Goal: Transaction & Acquisition: Obtain resource

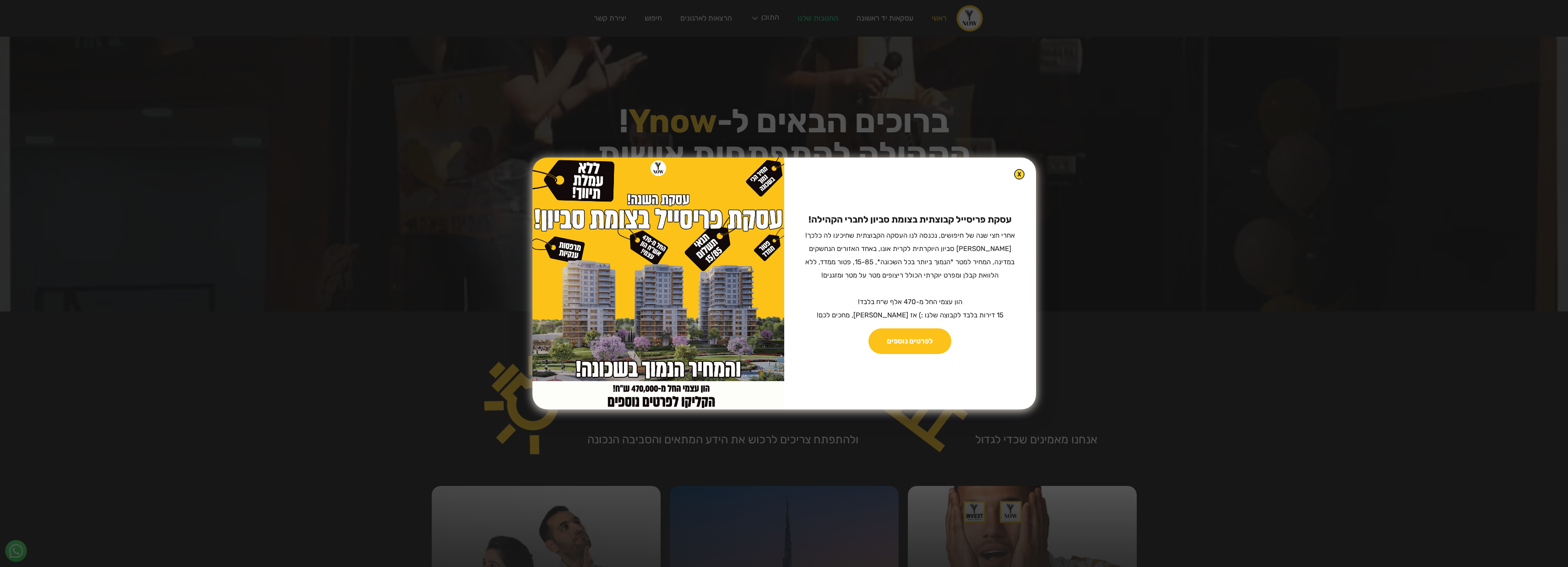
click at [1014, 169] on img at bounding box center [1019, 174] width 10 height 10
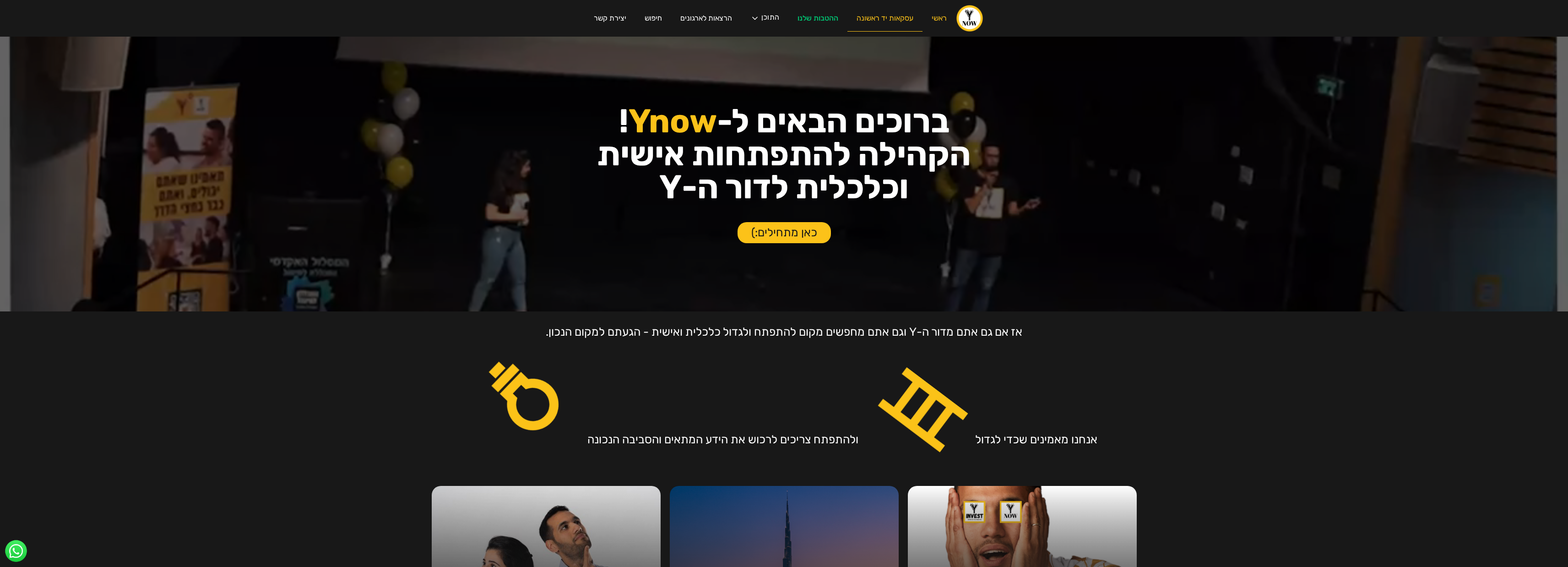
click at [869, 13] on link "עסקאות יד ראשונה" at bounding box center [884, 18] width 75 height 26
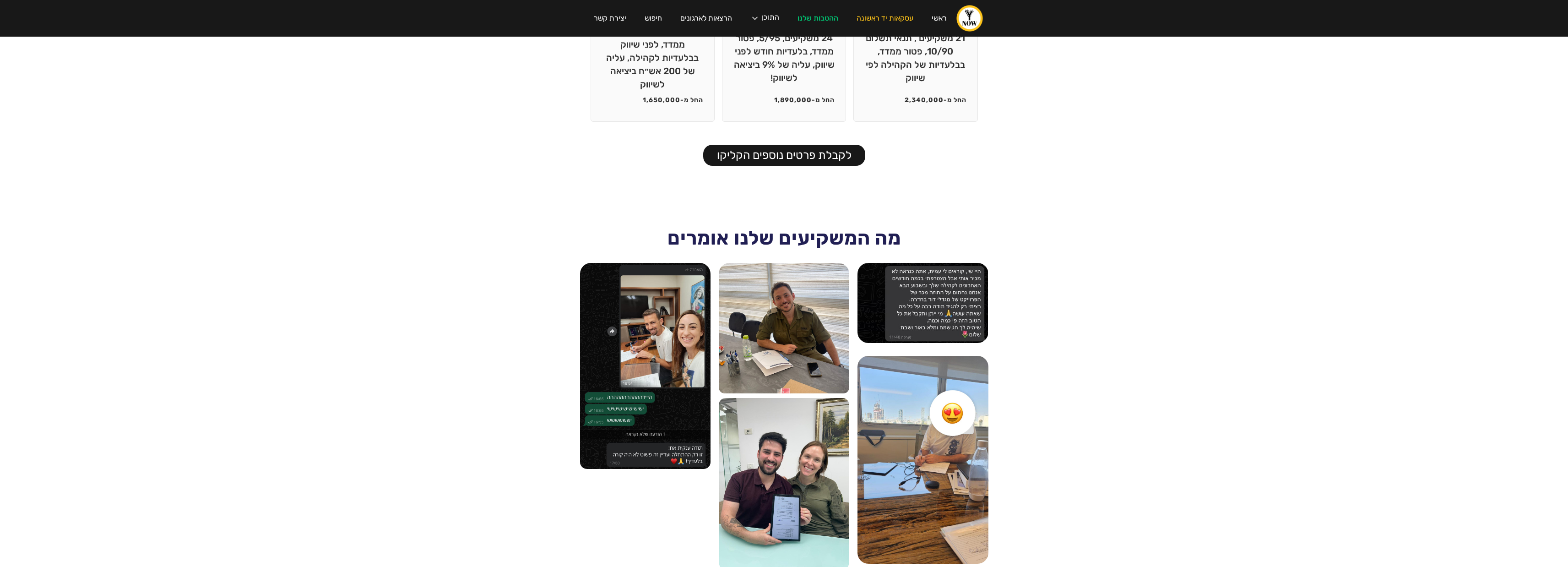
scroll to position [1145, 0]
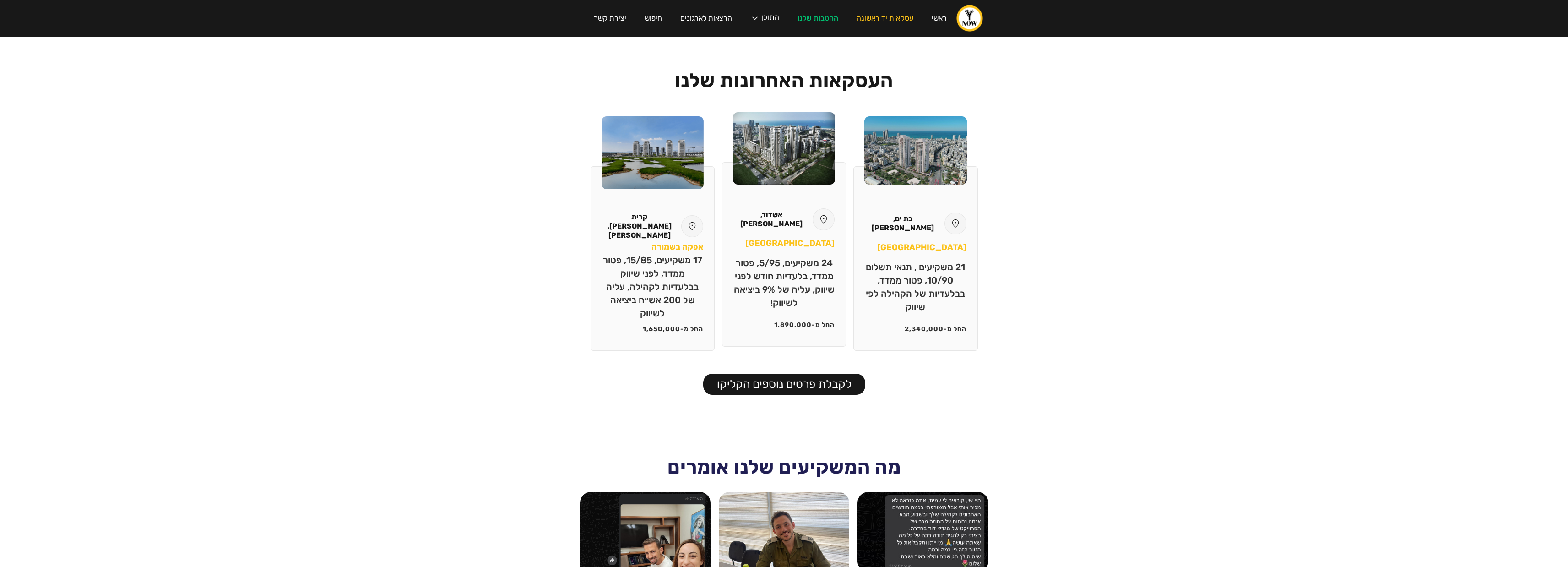
click at [795, 256] on p "24 משקיעים, 5/95, פטור ממדד, בלעדיות חודש לפני שיווק, עליה של 9% ביציאה לשיווק!" at bounding box center [784, 283] width 101 height 53
click at [808, 293] on p "24 משקיעים, 5/95, פטור ממדד, בלעדיות חודש לפני שיווק, עליה של 9% ביציאה לשיווק!" at bounding box center [784, 283] width 101 height 53
click at [794, 157] on img at bounding box center [784, 148] width 102 height 72
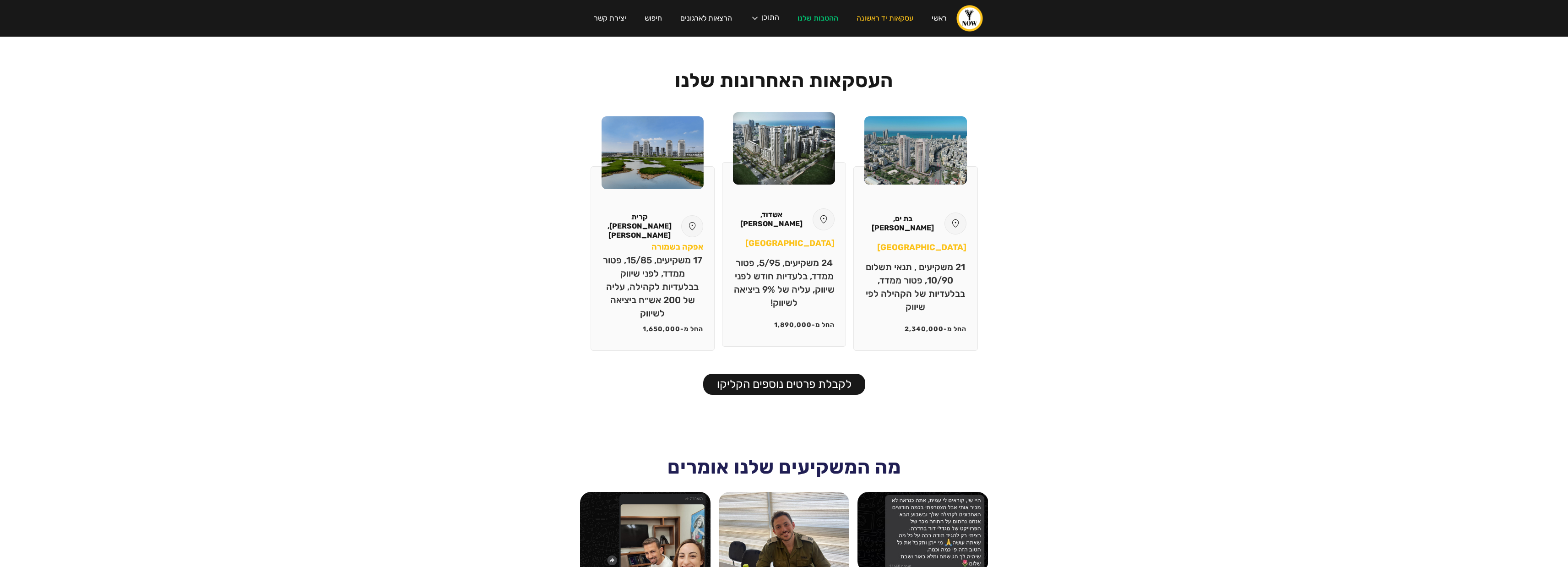
click at [801, 324] on div "החל מ- 1,890,000" at bounding box center [804, 328] width 60 height 15
click at [805, 322] on div "1,890,000" at bounding box center [793, 325] width 38 height 9
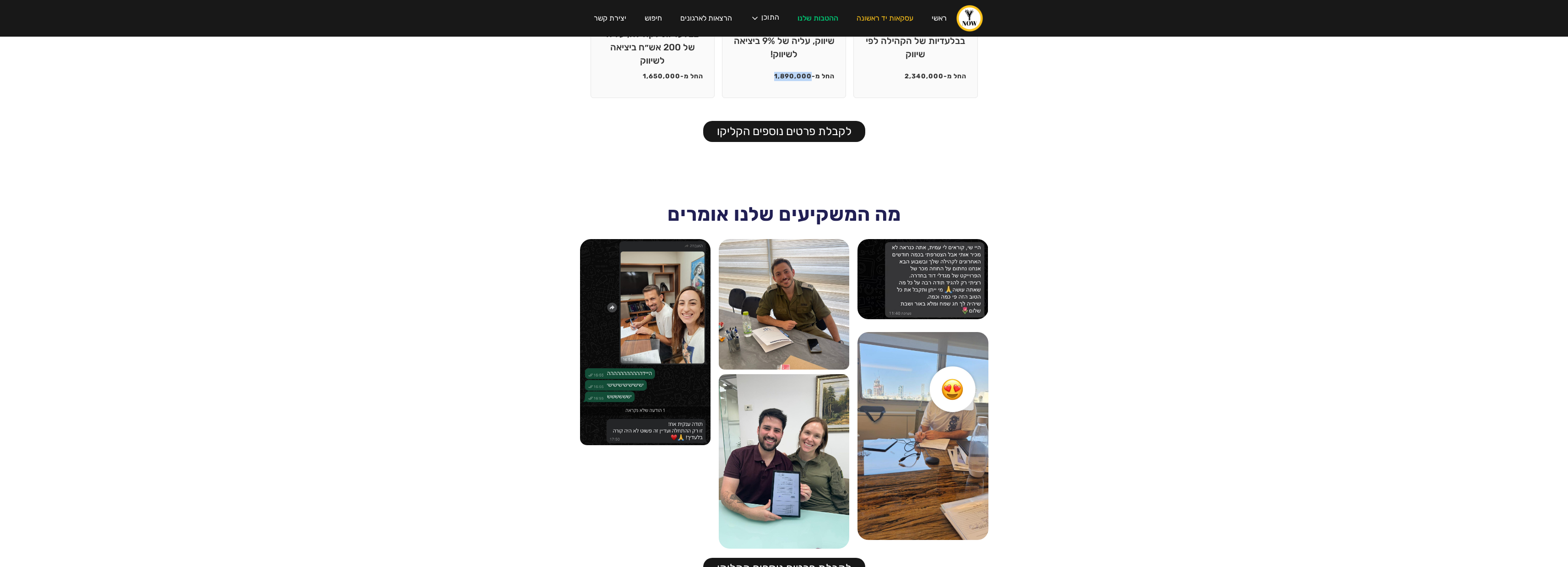
scroll to position [1365, 0]
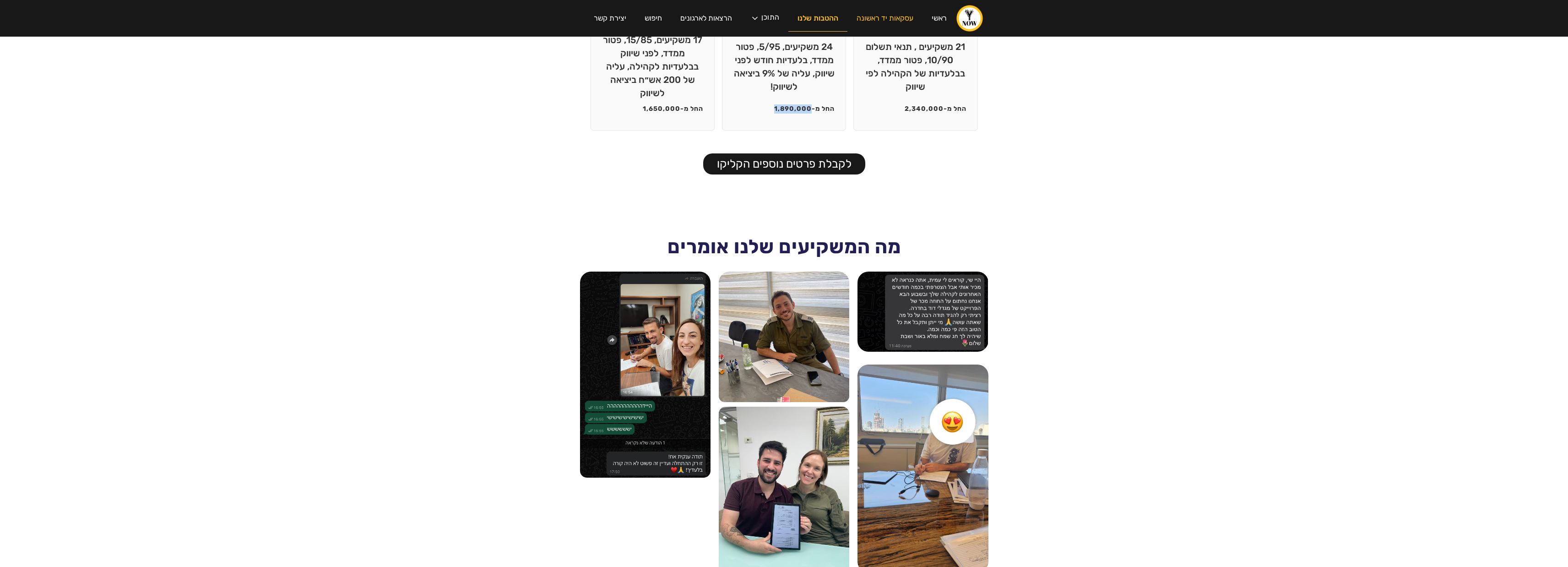
click at [816, 12] on link "ההטבות שלנו" at bounding box center [817, 18] width 59 height 26
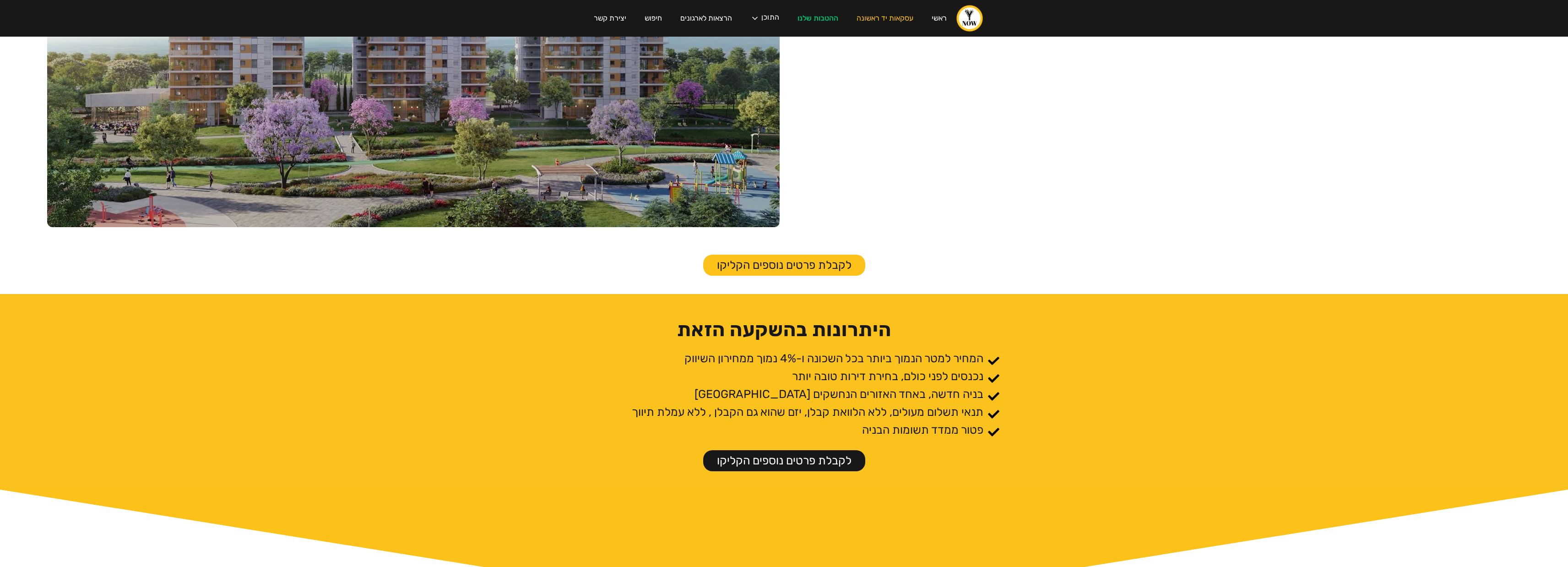
scroll to position [540, 0]
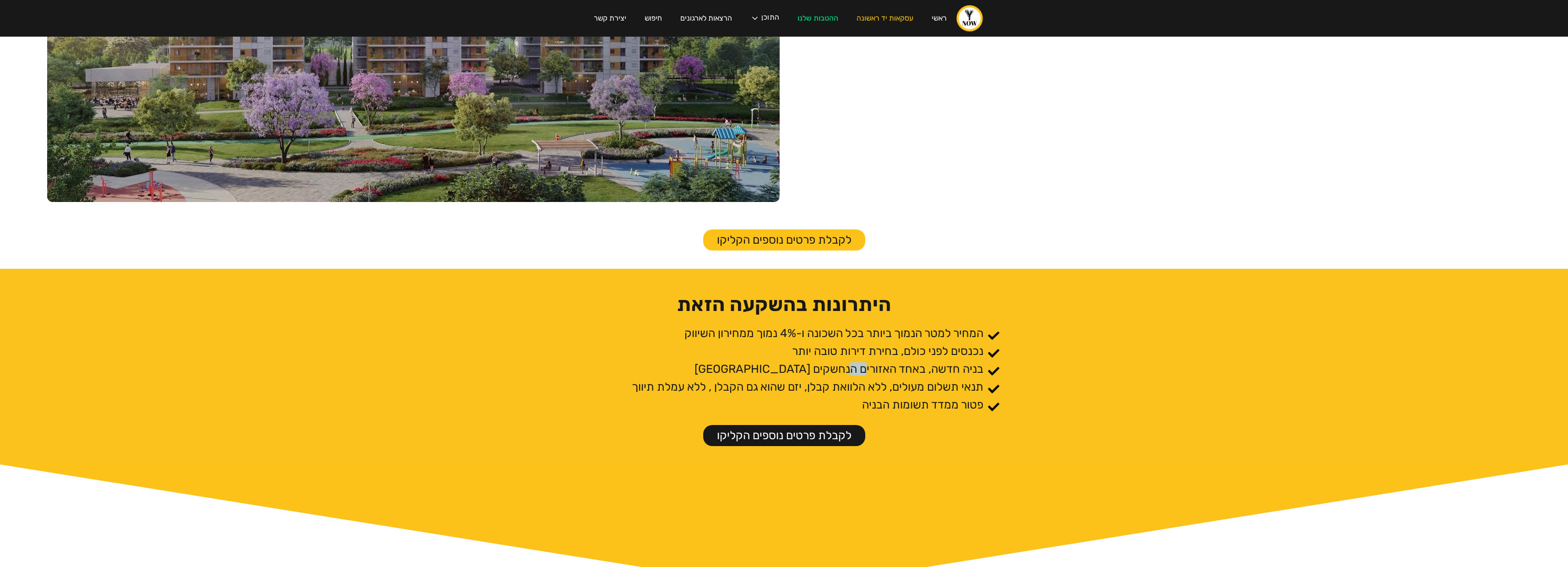
drag, startPoint x: 865, startPoint y: 378, endPoint x: 840, endPoint y: 375, distance: 25.2
click at [841, 375] on div "בניה חדשה, באחד האזורים הנחשקים בישראל" at bounding box center [847, 371] width 305 height 18
click at [840, 375] on p "בניה חדשה, באחד האזורים הנחשקים בישראל" at bounding box center [839, 369] width 289 height 13
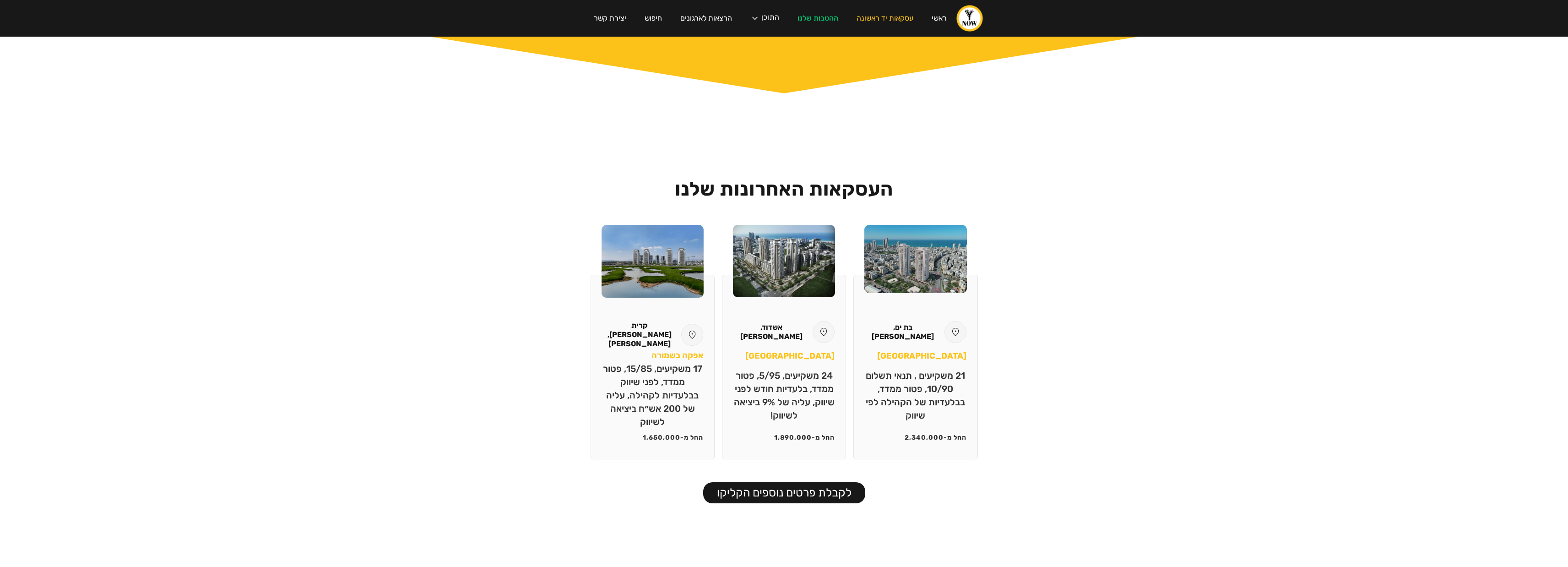
scroll to position [1044, 0]
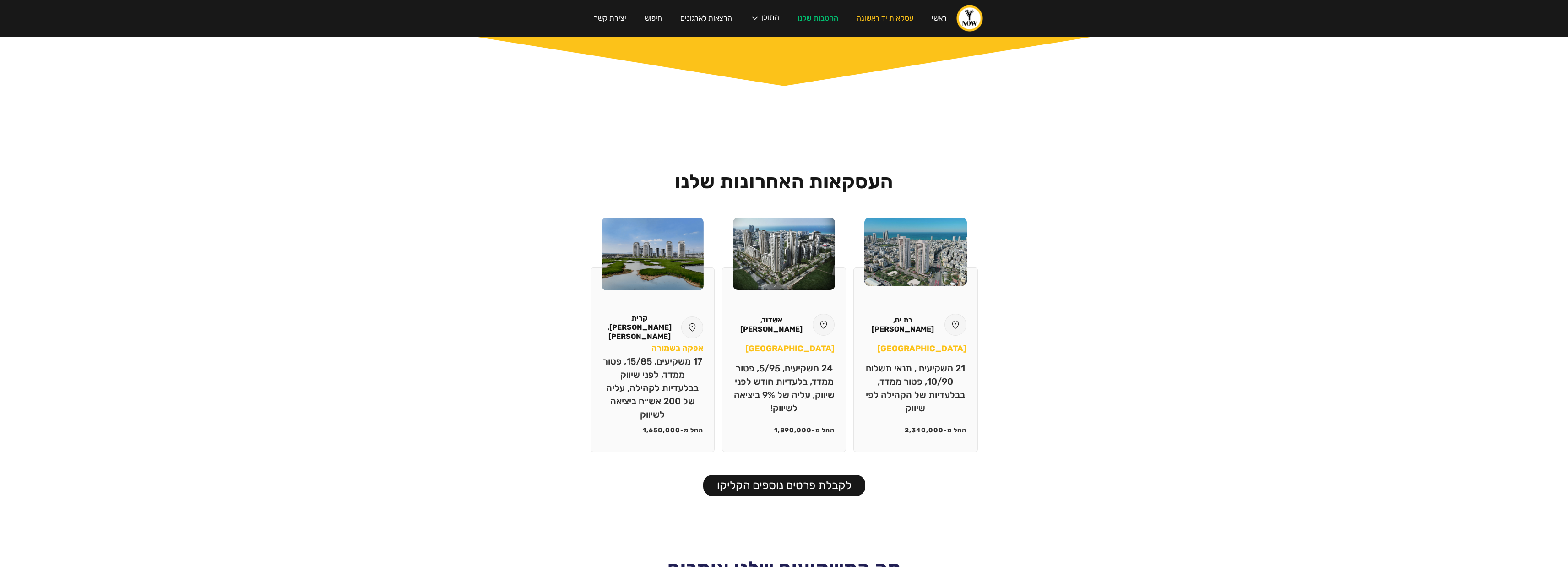
click at [818, 488] on link "לקבלת פרטים נוספים הקליקו" at bounding box center [784, 485] width 162 height 21
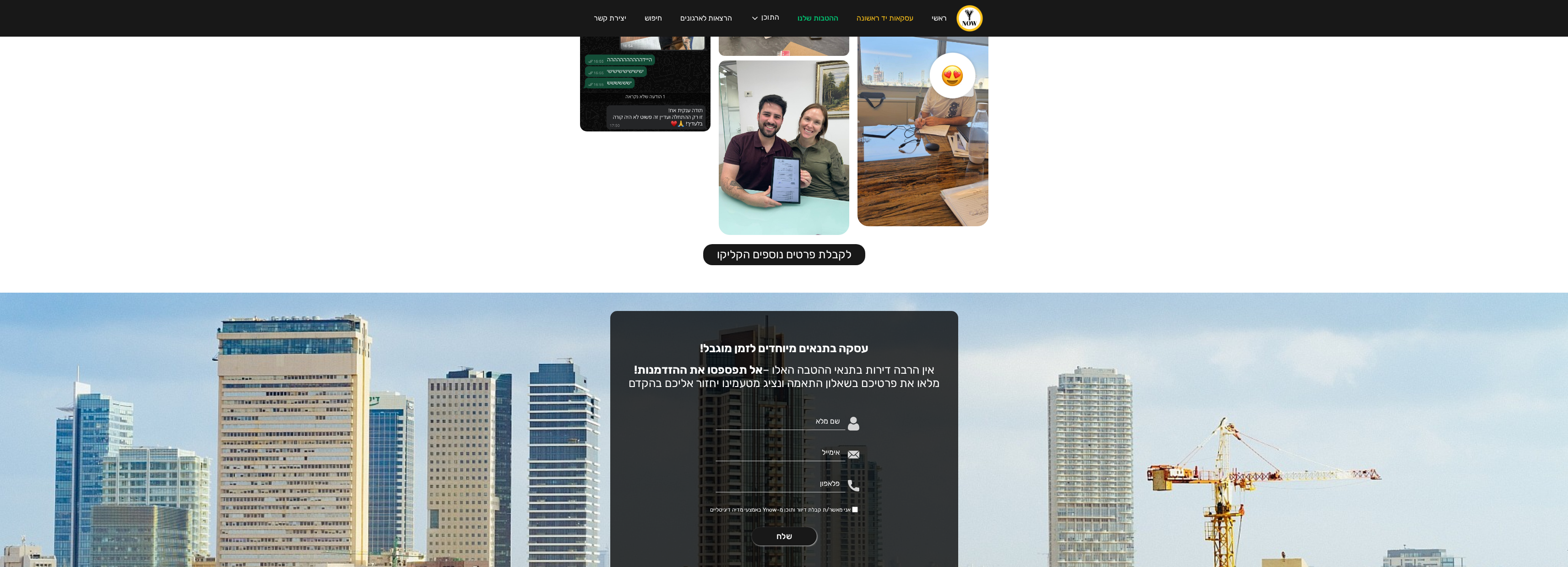
scroll to position [1778, 0]
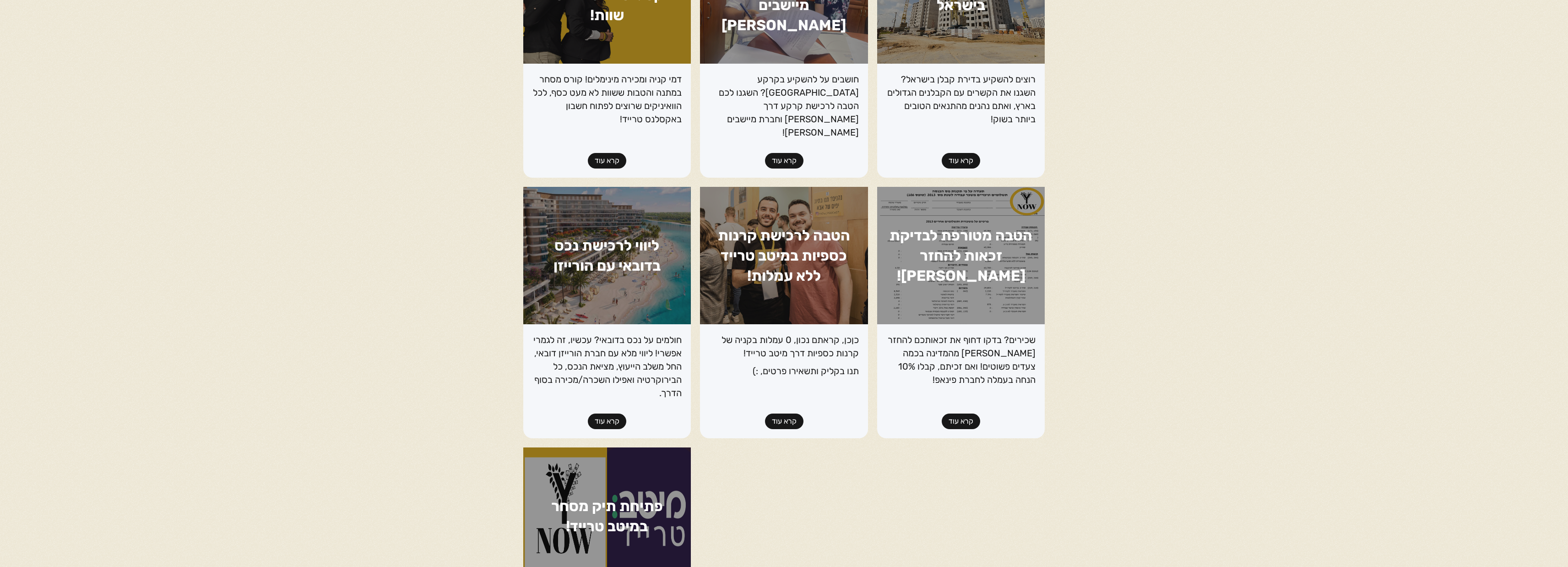
scroll to position [572, 0]
